Goal: Task Accomplishment & Management: Use online tool/utility

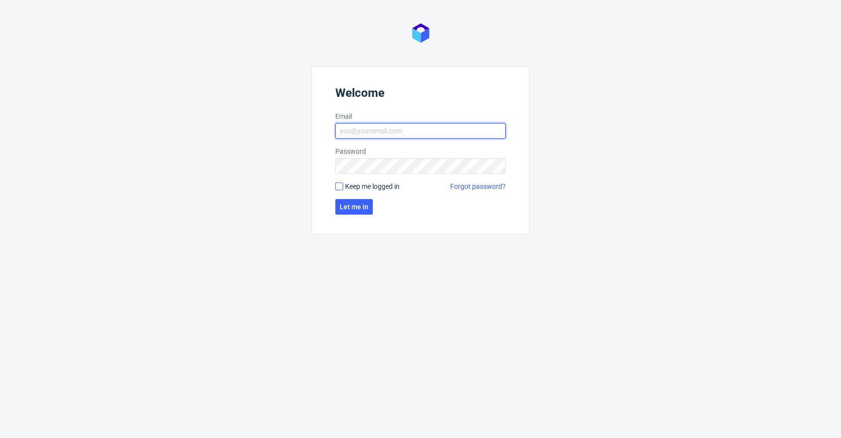
type input "[EMAIL_ADDRESS][DOMAIN_NAME]"
click at [336, 188] on input "Keep me logged in" at bounding box center [340, 187] width 8 height 8
checkbox input "true"
click at [354, 215] on form "Welcome Email krystian.gaza@packhelp.com Password Keep me logged in Forgot pass…" at bounding box center [421, 150] width 218 height 168
click at [355, 205] on span "Let me in" at bounding box center [354, 207] width 29 height 7
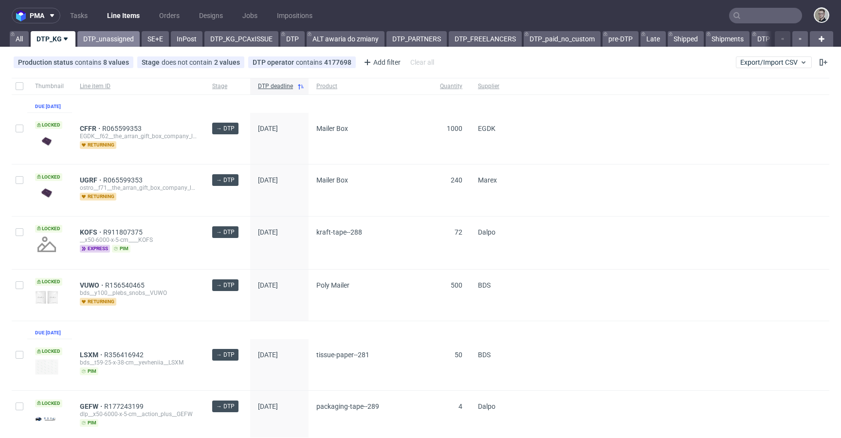
click at [85, 34] on link "DTP_unassigned" at bounding box center [108, 39] width 62 height 16
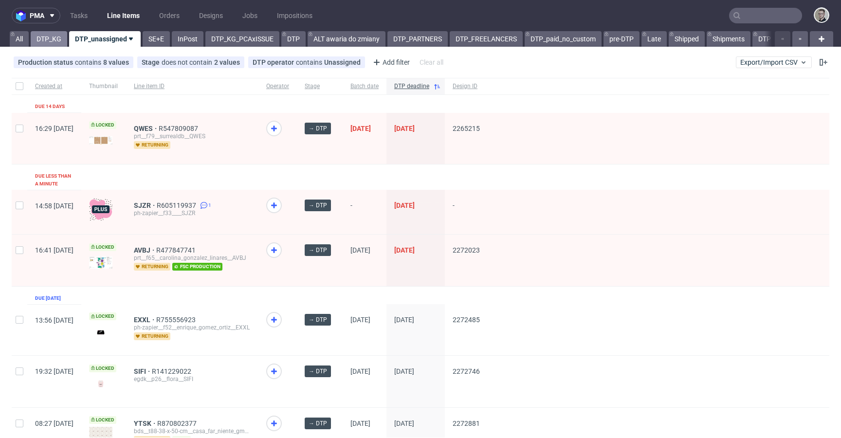
click at [53, 39] on link "DTP_KG" at bounding box center [49, 39] width 37 height 16
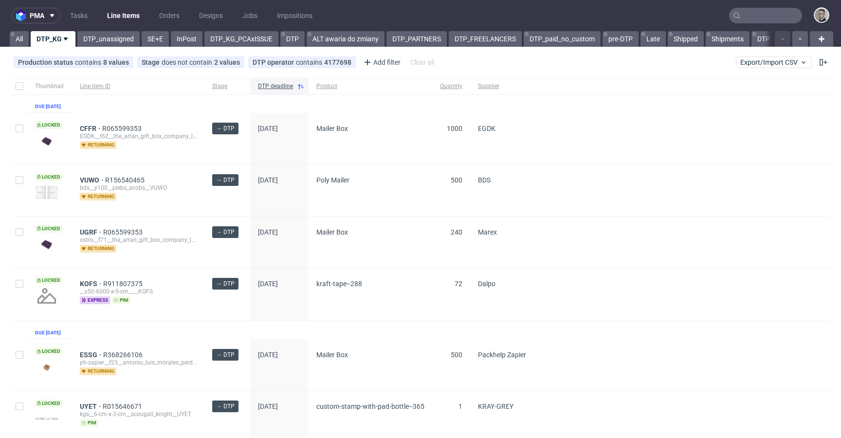
click at [109, 49] on div "pma Tasks Line Items Orders Designs Jobs Impositions All DTP_KG DTP_unassigned …" at bounding box center [420, 219] width 841 height 438
click at [110, 45] on link "DTP_unassigned" at bounding box center [108, 39] width 62 height 16
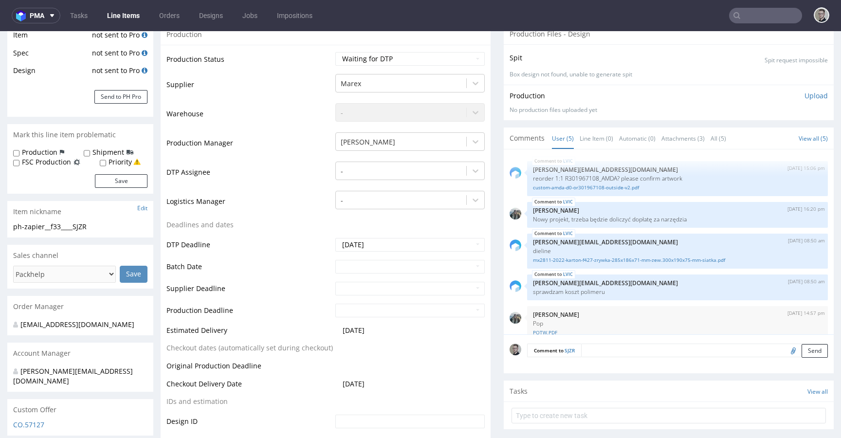
scroll to position [342, 0]
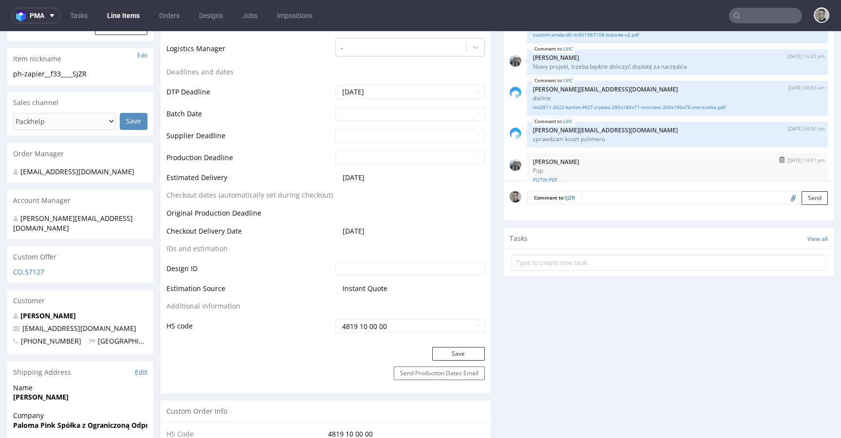
click at [542, 180] on link "POTW.PDF" at bounding box center [677, 179] width 289 height 7
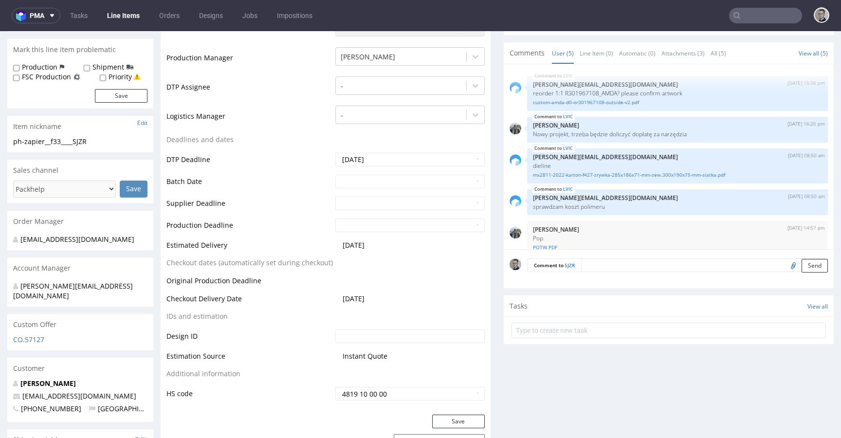
scroll to position [273, 0]
click at [582, 104] on link "custom-amda-d0-or301967108-outside-v2.pdf" at bounding box center [677, 103] width 289 height 7
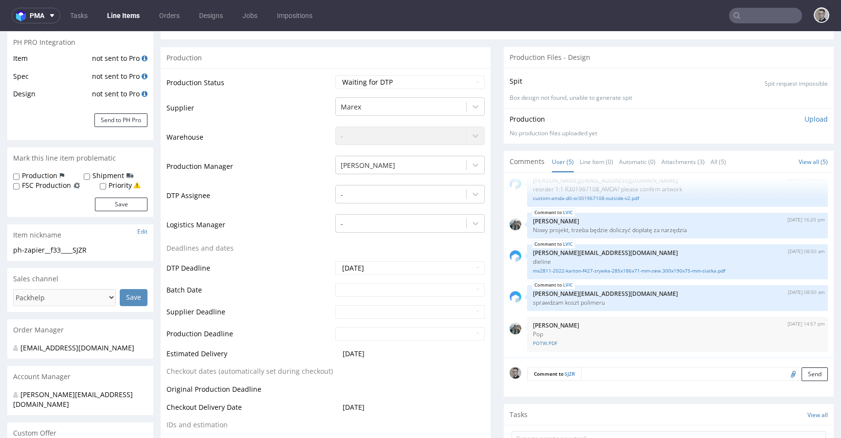
scroll to position [0, 0]
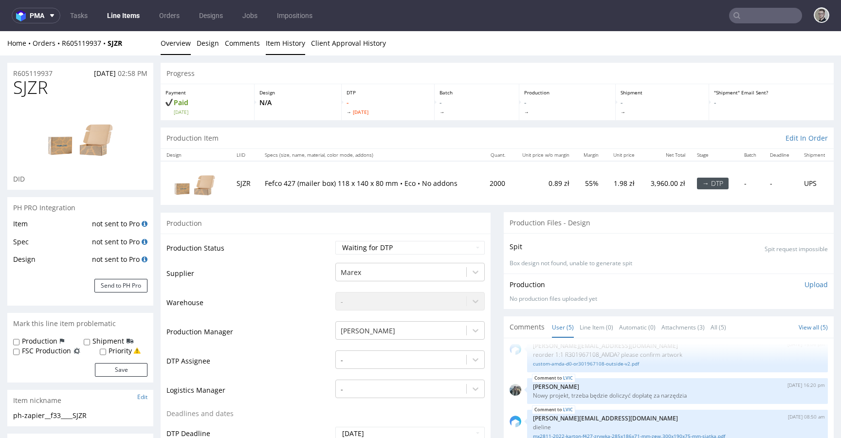
click at [280, 41] on link "Item History" at bounding box center [285, 43] width 39 height 24
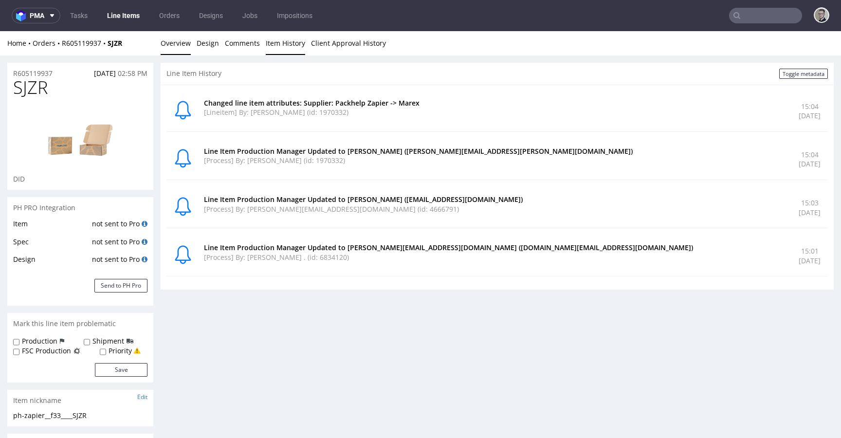
click at [181, 42] on link "Overview" at bounding box center [176, 43] width 30 height 24
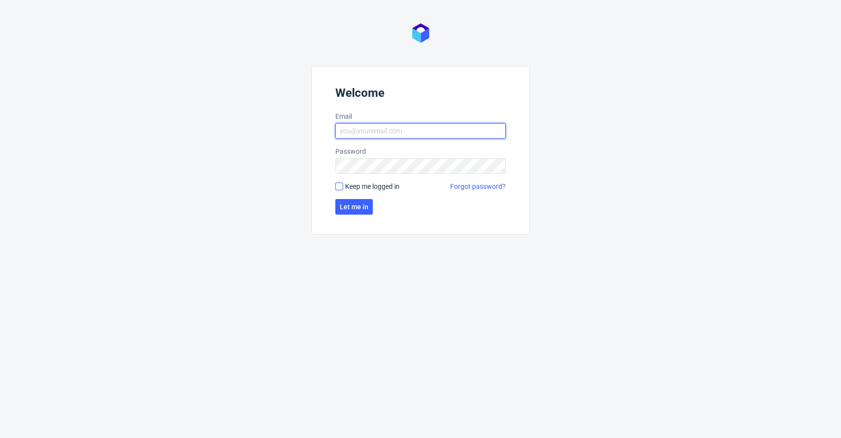
type input "[EMAIL_ADDRESS][DOMAIN_NAME]"
click at [343, 184] on input "Keep me logged in" at bounding box center [340, 187] width 8 height 8
checkbox input "true"
click at [354, 212] on button "Let me in" at bounding box center [354, 207] width 37 height 16
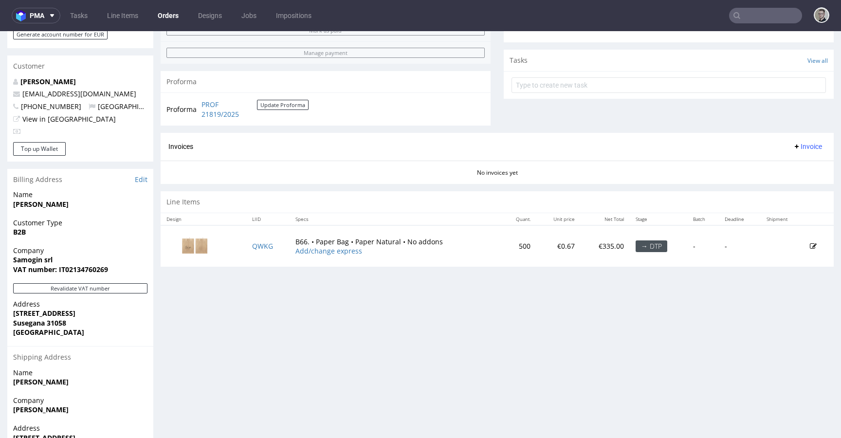
scroll to position [386, 0]
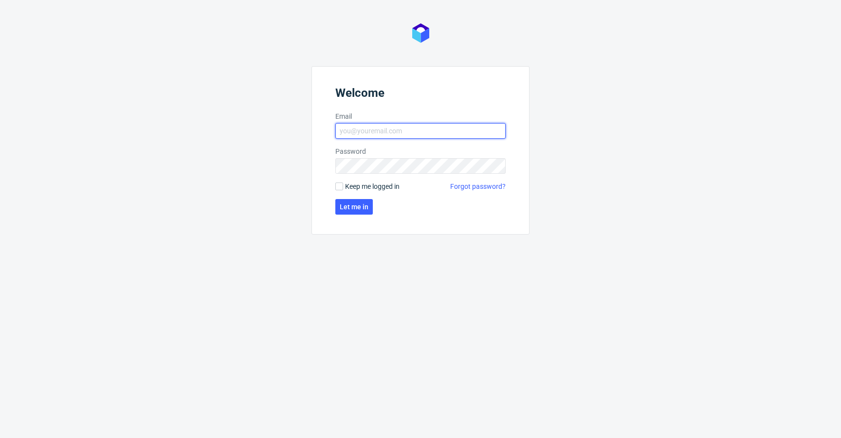
type input "[EMAIL_ADDRESS][DOMAIN_NAME]"
click at [362, 191] on span "Keep me logged in" at bounding box center [372, 187] width 55 height 10
click at [343, 190] on input "Keep me logged in" at bounding box center [340, 187] width 8 height 8
checkbox input "true"
click at [357, 198] on form "Welcome Email krystian.gaza@packhelp.com Password Keep me logged in Forgot pass…" at bounding box center [421, 150] width 218 height 168
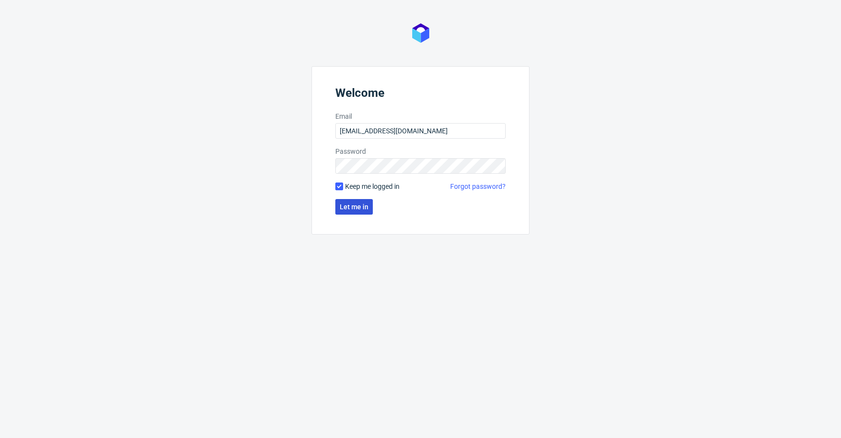
click at [354, 205] on span "Let me in" at bounding box center [354, 207] width 29 height 7
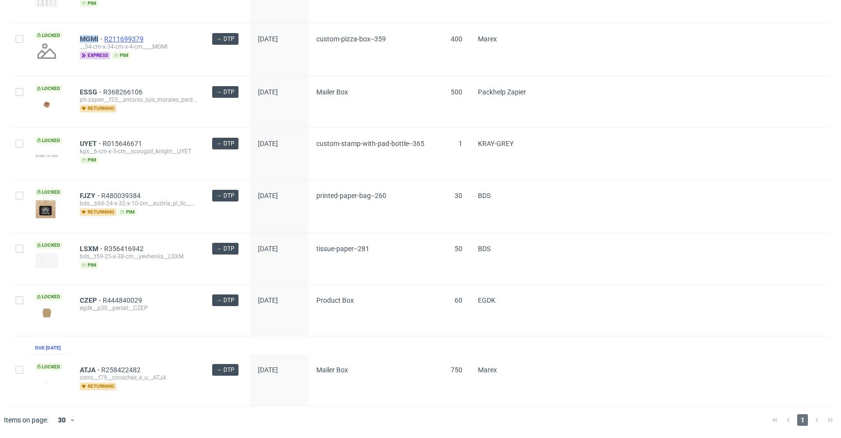
scroll to position [597, 0]
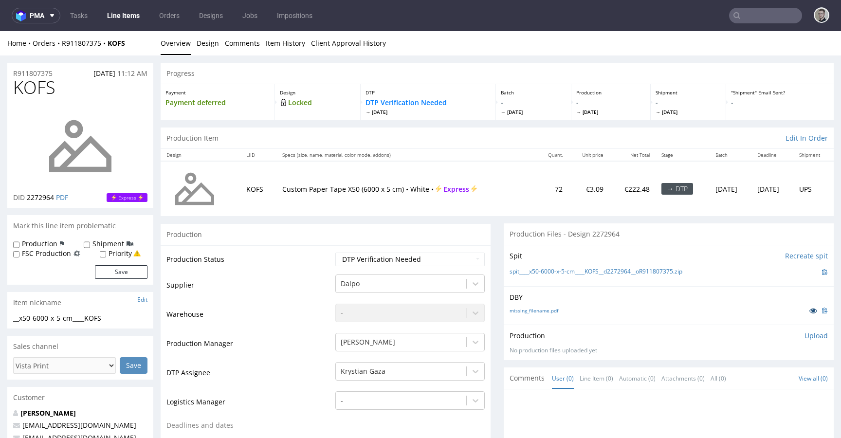
click at [810, 307] on icon at bounding box center [814, 310] width 8 height 7
click at [215, 40] on link "Design" at bounding box center [208, 43] width 22 height 24
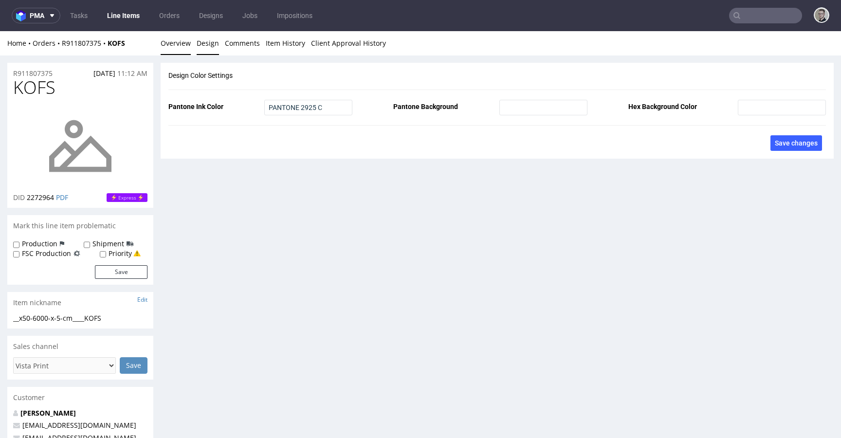
click at [177, 45] on link "Overview" at bounding box center [176, 43] width 30 height 24
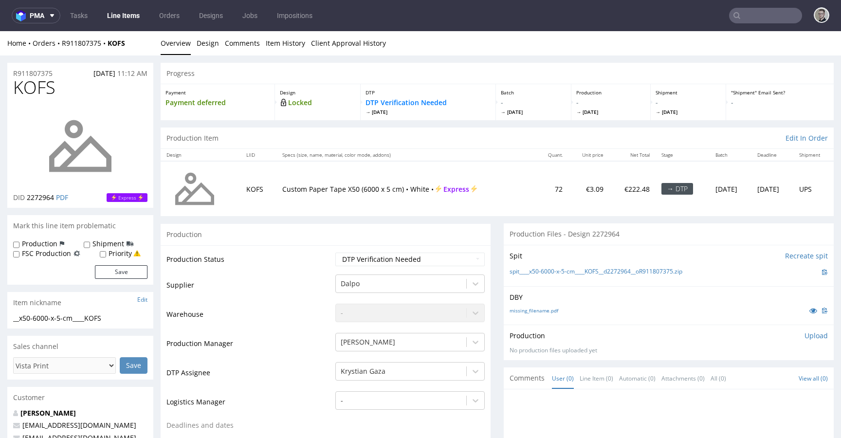
click at [805, 308] on link at bounding box center [814, 310] width 18 height 11
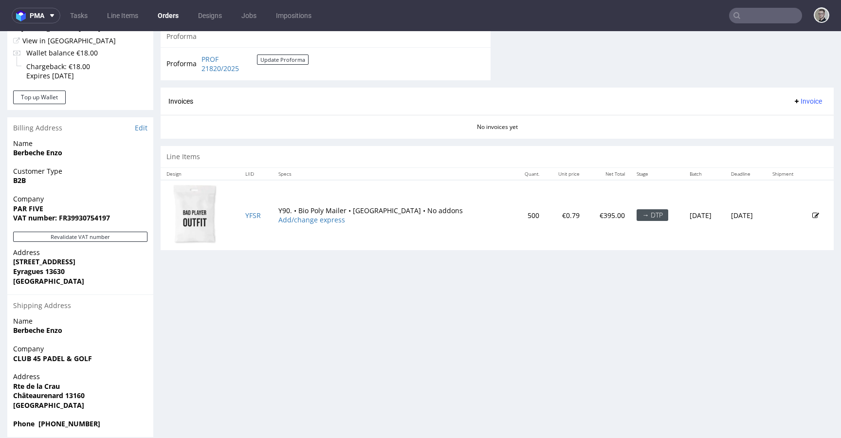
scroll to position [412, 0]
